Goal: Task Accomplishment & Management: Use online tool/utility

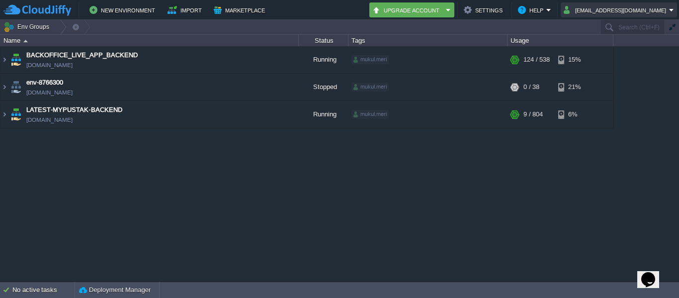
click at [629, 8] on button "[EMAIL_ADDRESS][DOMAIN_NAME]" at bounding box center [615, 10] width 105 height 12
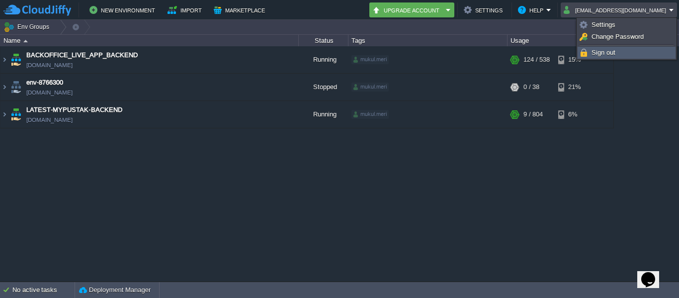
click at [594, 56] on span "Sign out" at bounding box center [603, 52] width 24 height 7
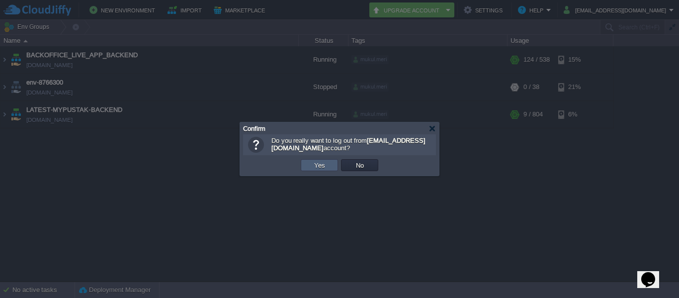
click at [307, 166] on td "Yes" at bounding box center [319, 165] width 37 height 12
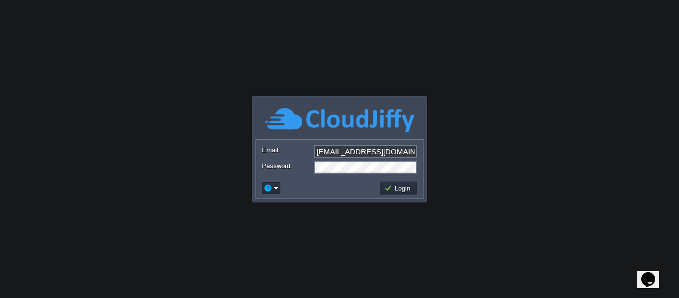
drag, startPoint x: 345, startPoint y: 142, endPoint x: 342, endPoint y: 146, distance: 5.4
click at [342, 146] on form "Email: [EMAIL_ADDRESS][DOMAIN_NAME] Password:" at bounding box center [339, 159] width 167 height 38
click at [342, 146] on input "[EMAIL_ADDRESS][DOMAIN_NAME]" at bounding box center [365, 151] width 103 height 13
type input "[EMAIL_ADDRESS][DOMAIN_NAME]"
click at [401, 186] on button "Login" at bounding box center [398, 187] width 29 height 9
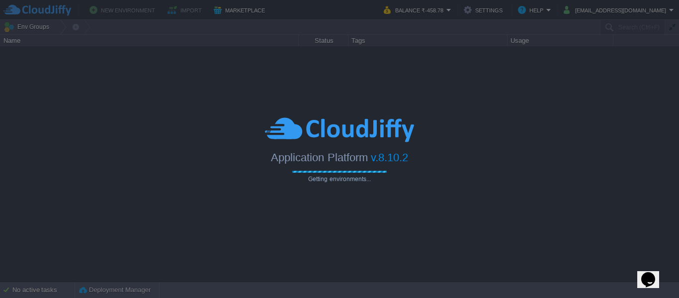
type input "Search (Ctrl+F)"
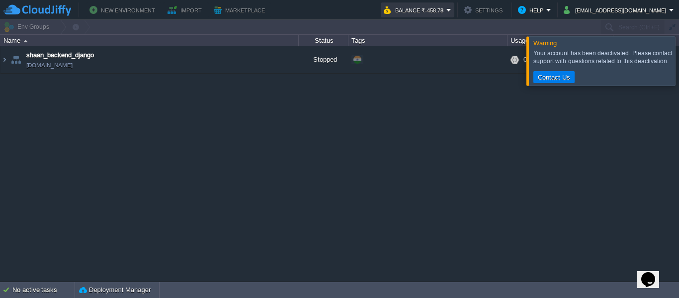
click at [446, 10] on button "Balance ₹-458.78" at bounding box center [415, 10] width 63 height 12
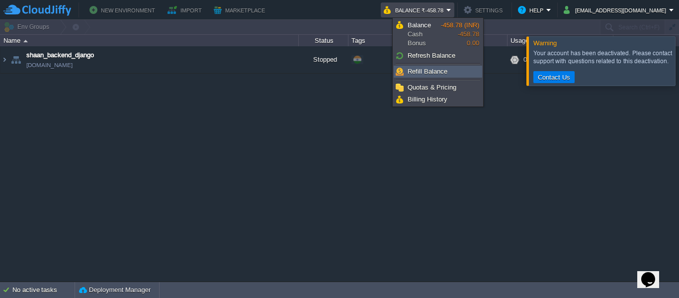
click at [425, 73] on span "Refill Balance" at bounding box center [427, 71] width 40 height 7
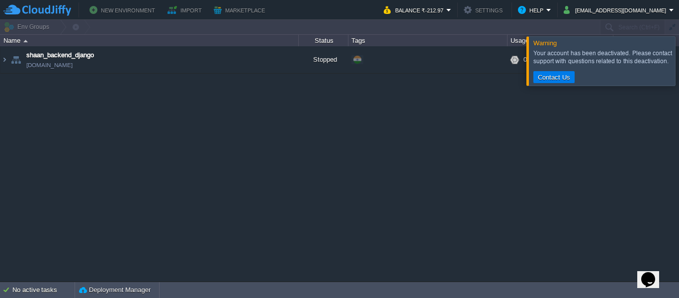
click at [678, 68] on div at bounding box center [691, 60] width 0 height 49
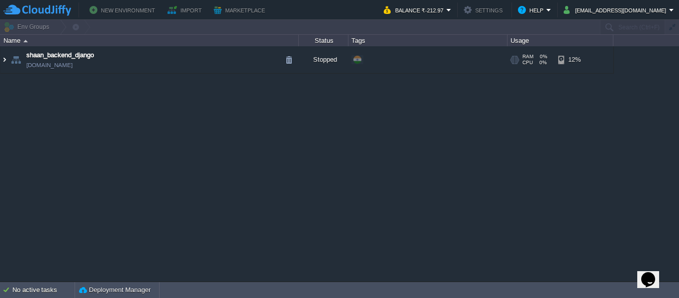
click at [3, 65] on img at bounding box center [4, 59] width 8 height 27
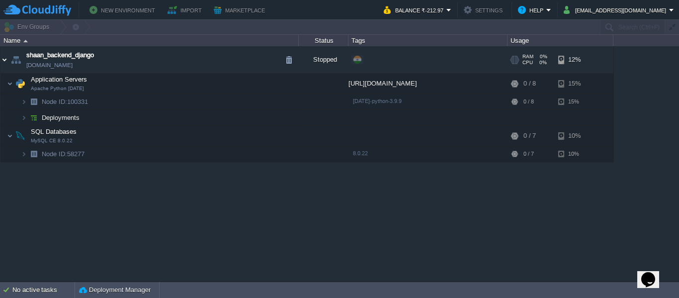
click at [3, 65] on img at bounding box center [4, 59] width 8 height 27
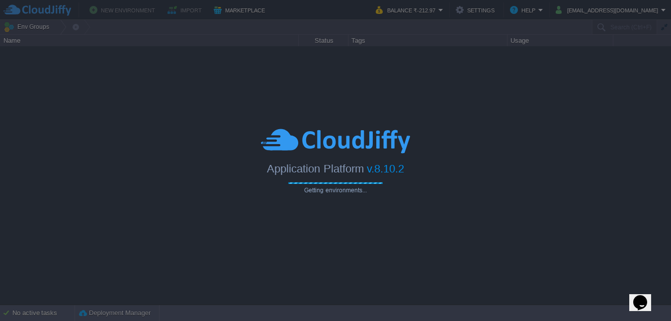
type input "Search (Ctrl+F)"
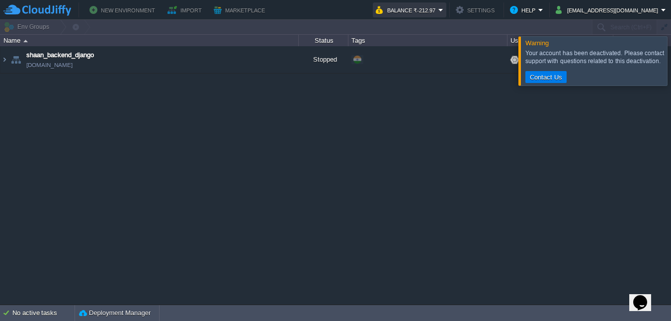
click at [438, 7] on button "Balance ₹-212.97" at bounding box center [407, 10] width 63 height 12
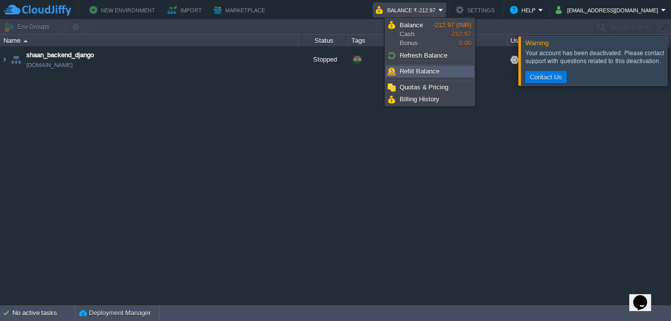
click at [423, 70] on span "Refill Balance" at bounding box center [420, 71] width 40 height 7
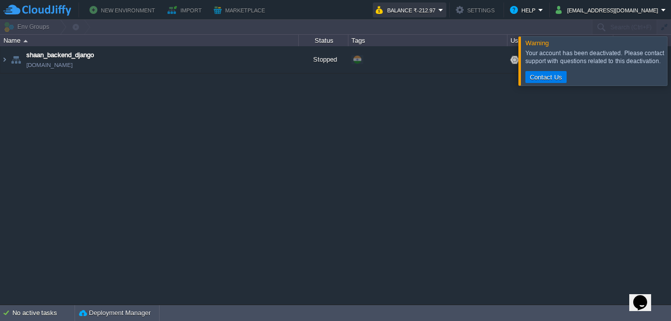
click at [438, 6] on button "Balance ₹-212.97" at bounding box center [407, 10] width 63 height 12
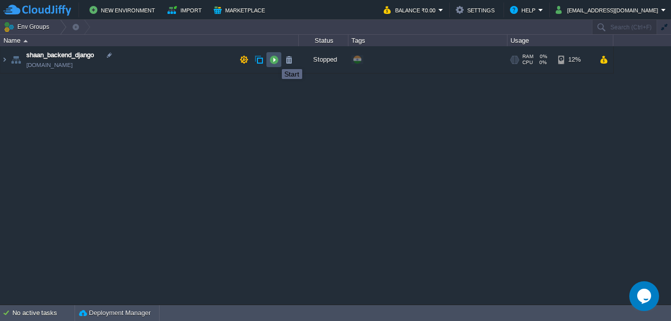
click at [274, 60] on button "button" at bounding box center [273, 59] width 9 height 9
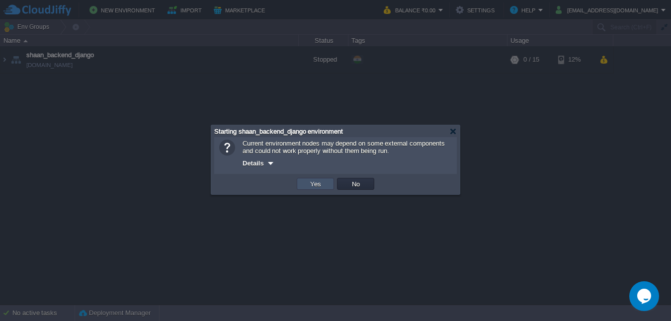
click at [320, 188] on button "Yes" at bounding box center [315, 183] width 17 height 9
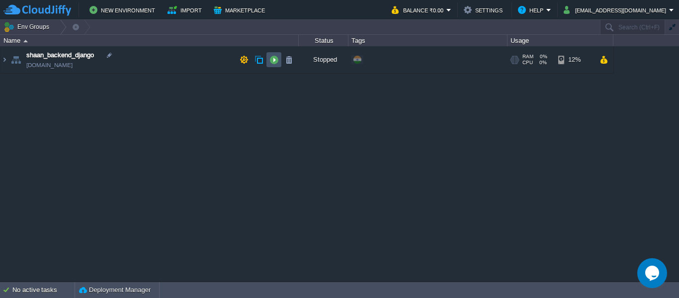
click at [271, 62] on button "button" at bounding box center [273, 59] width 9 height 9
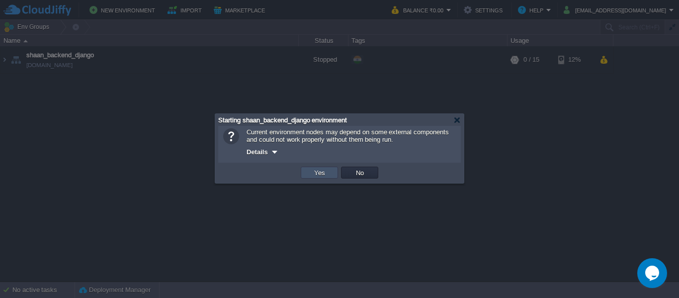
click at [316, 170] on button "Yes" at bounding box center [319, 172] width 17 height 9
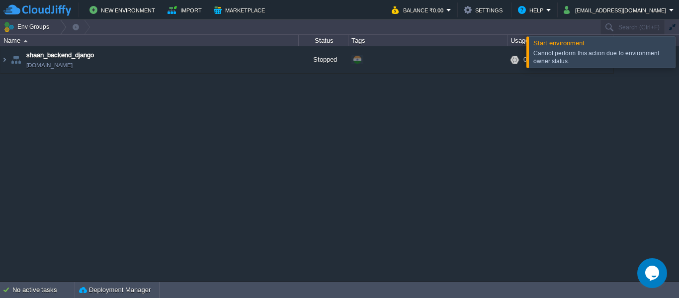
click at [547, 44] on span "Start environment" at bounding box center [558, 42] width 51 height 7
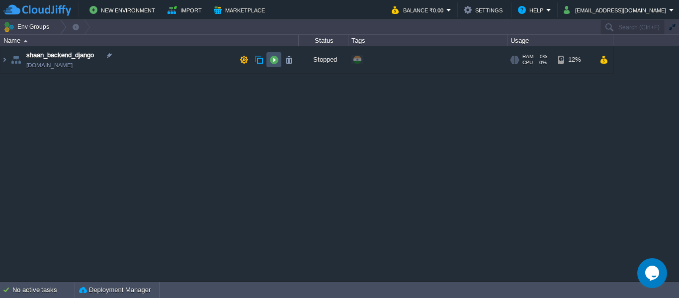
click at [270, 57] on button "button" at bounding box center [273, 59] width 9 height 9
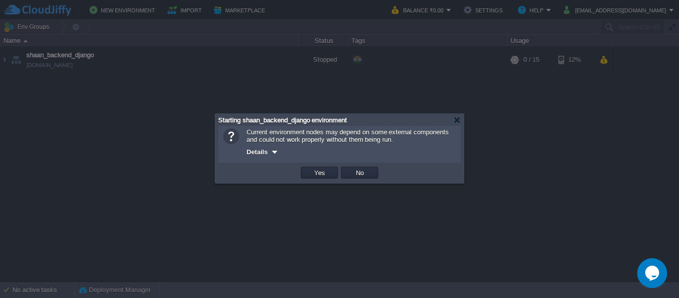
click at [327, 180] on td "Yes" at bounding box center [319, 172] width 40 height 15
click at [322, 174] on button "Yes" at bounding box center [319, 172] width 17 height 9
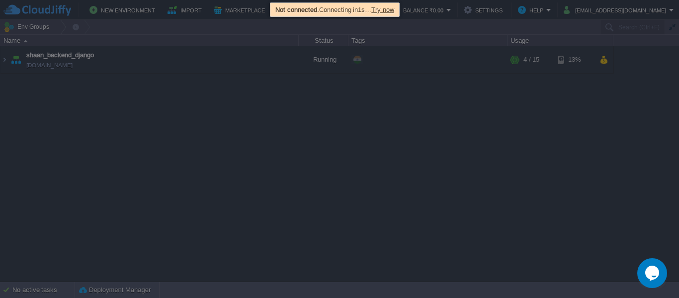
click at [353, 149] on div at bounding box center [339, 149] width 679 height 298
